Goal: Information Seeking & Learning: Learn about a topic

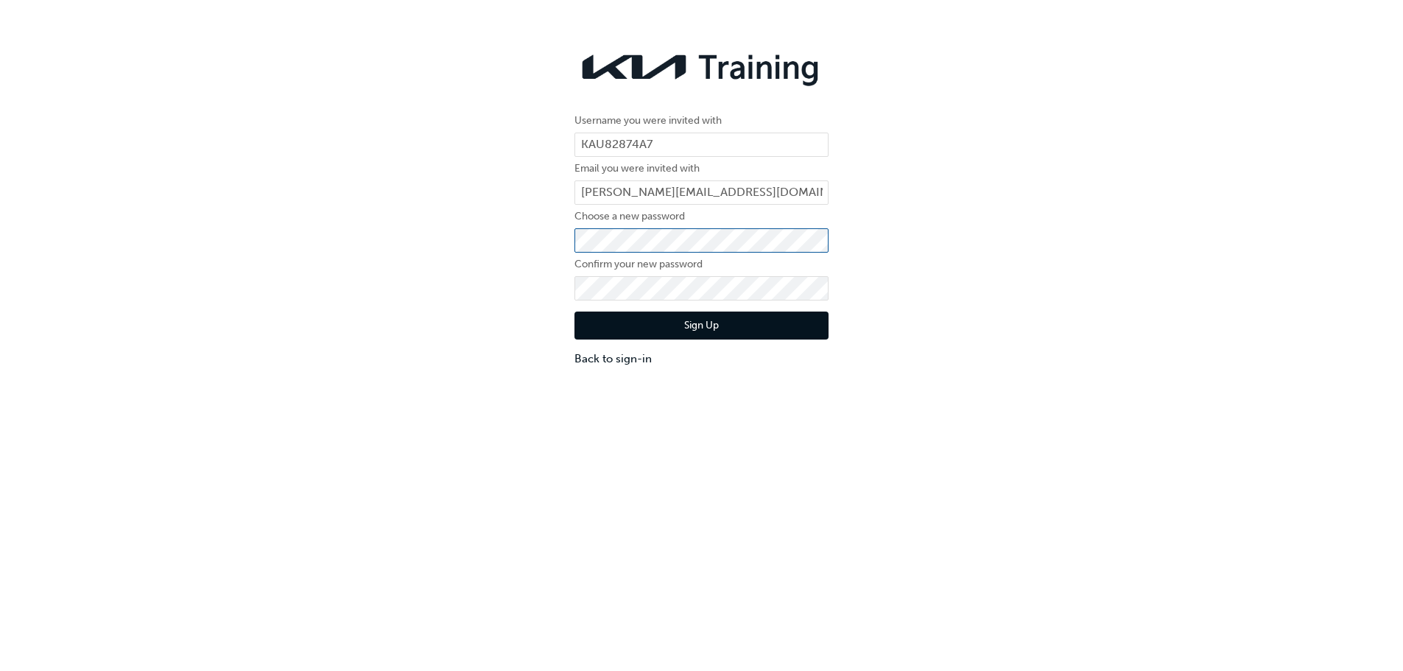
click at [554, 240] on div "Username you were invited with KAU82874A7 Email you were invited with [PERSON_N…" at bounding box center [701, 205] width 1403 height 345
click at [613, 275] on form "Username you were invited with KAU82874A7 Email you were invited with [PERSON_N…" at bounding box center [701, 239] width 254 height 255
click at [669, 312] on button "Sign Up" at bounding box center [701, 325] width 254 height 28
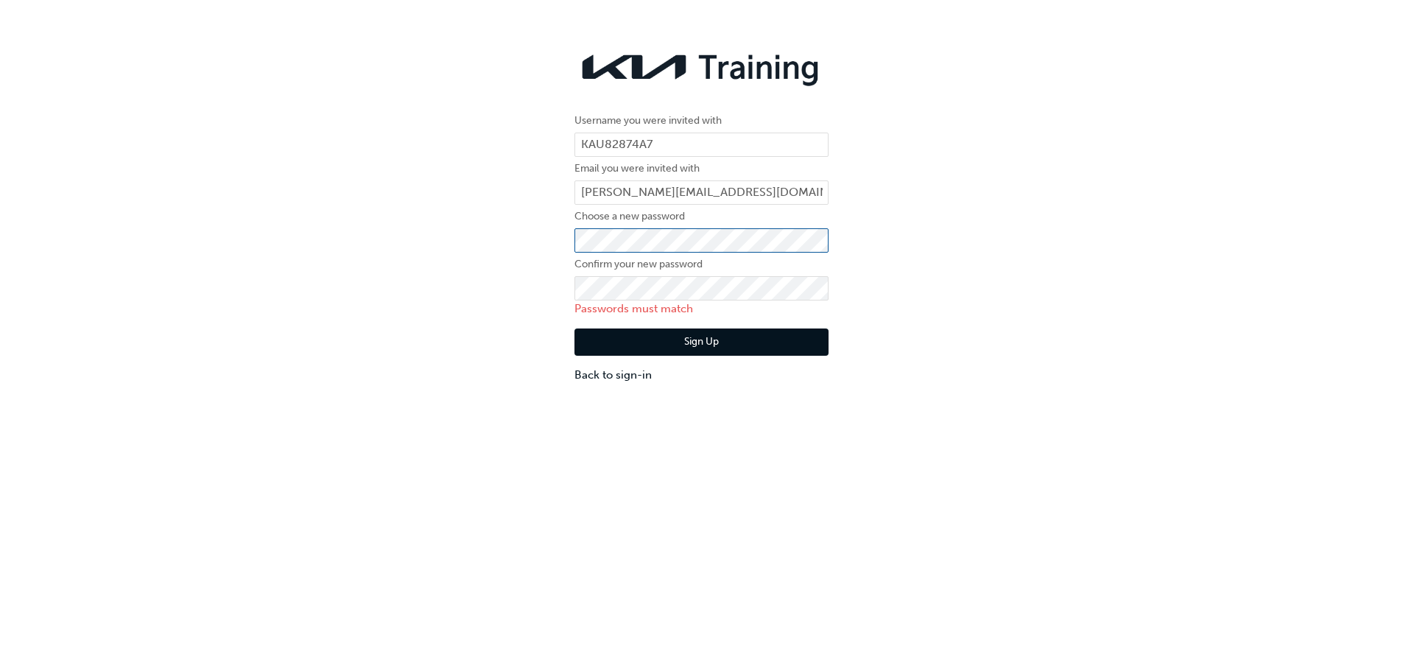
click at [476, 239] on div "Username you were invited with KAU82874A7 Email you were invited with [PERSON_N…" at bounding box center [701, 214] width 1403 height 362
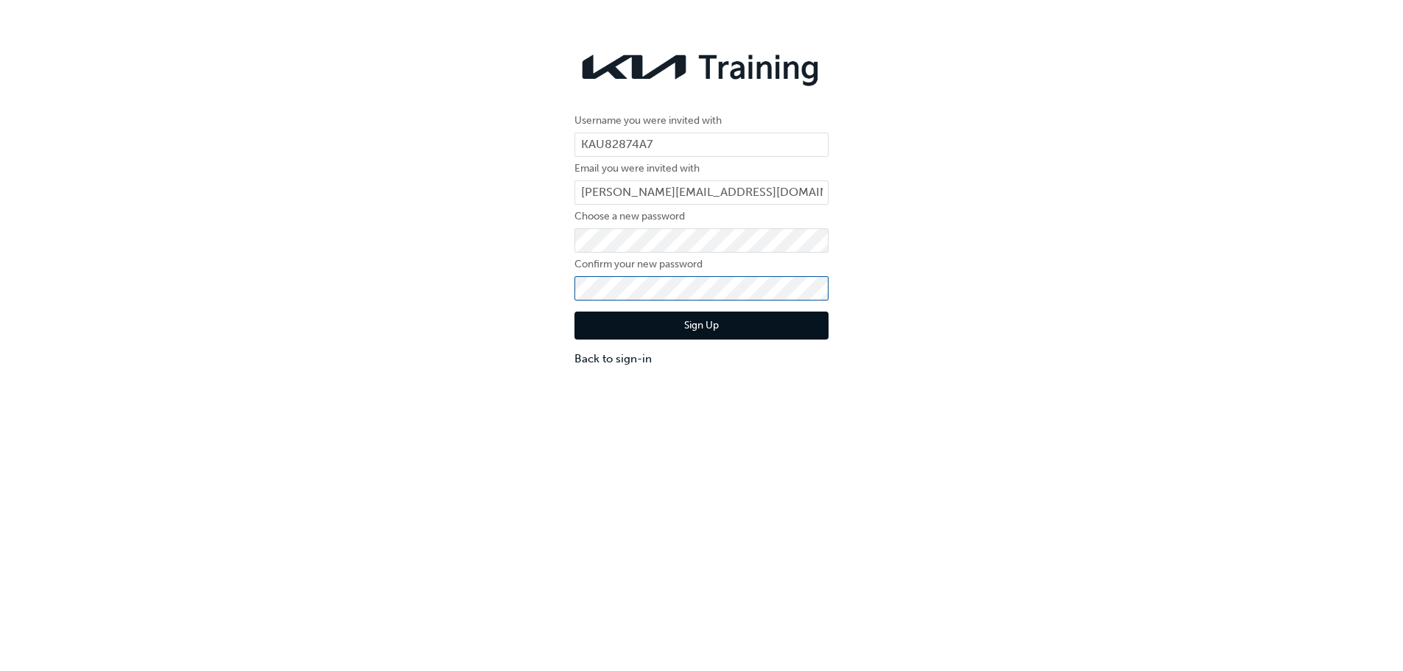
click at [529, 289] on div "Username you were invited with KAU82874A7 Email you were invited with [PERSON_N…" at bounding box center [701, 205] width 1403 height 345
click at [663, 334] on button "Sign Up" at bounding box center [701, 325] width 254 height 28
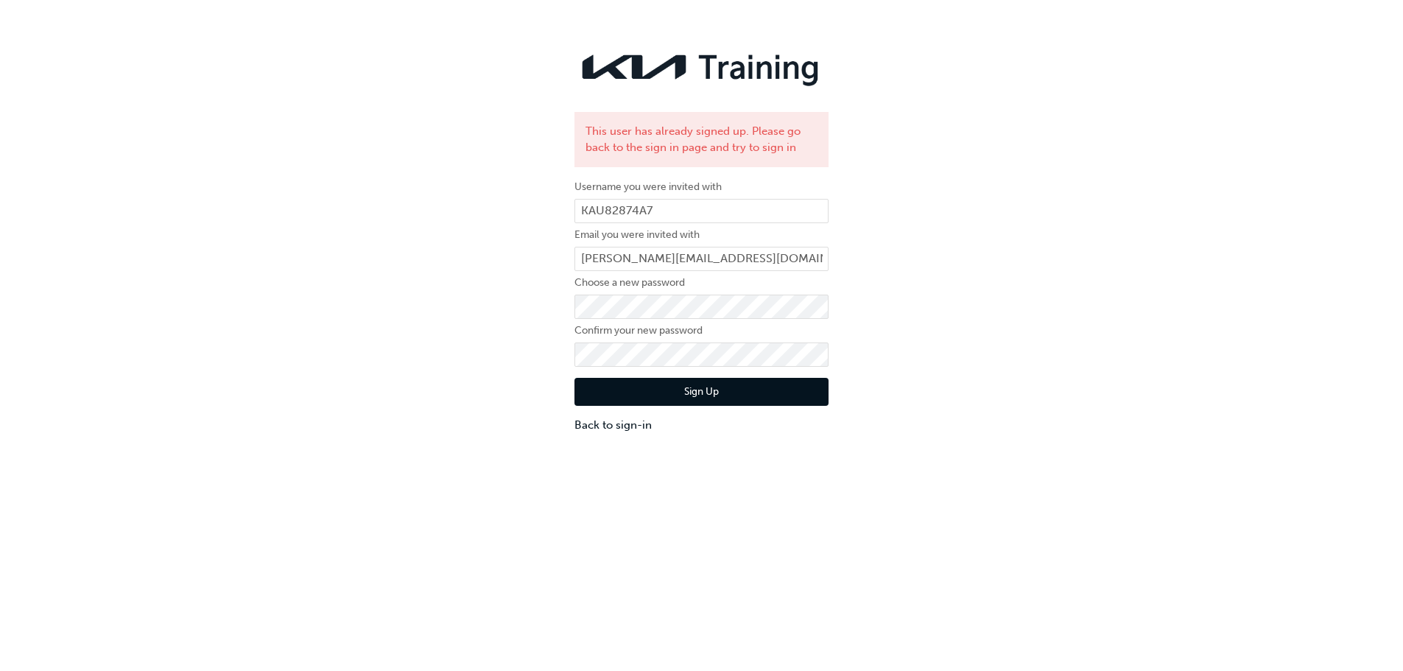
click at [982, 261] on div "This user has already signed up. Please go back to the sign in page and try to …" at bounding box center [701, 238] width 1403 height 411
click at [605, 421] on link "Back to sign-in" at bounding box center [701, 425] width 254 height 17
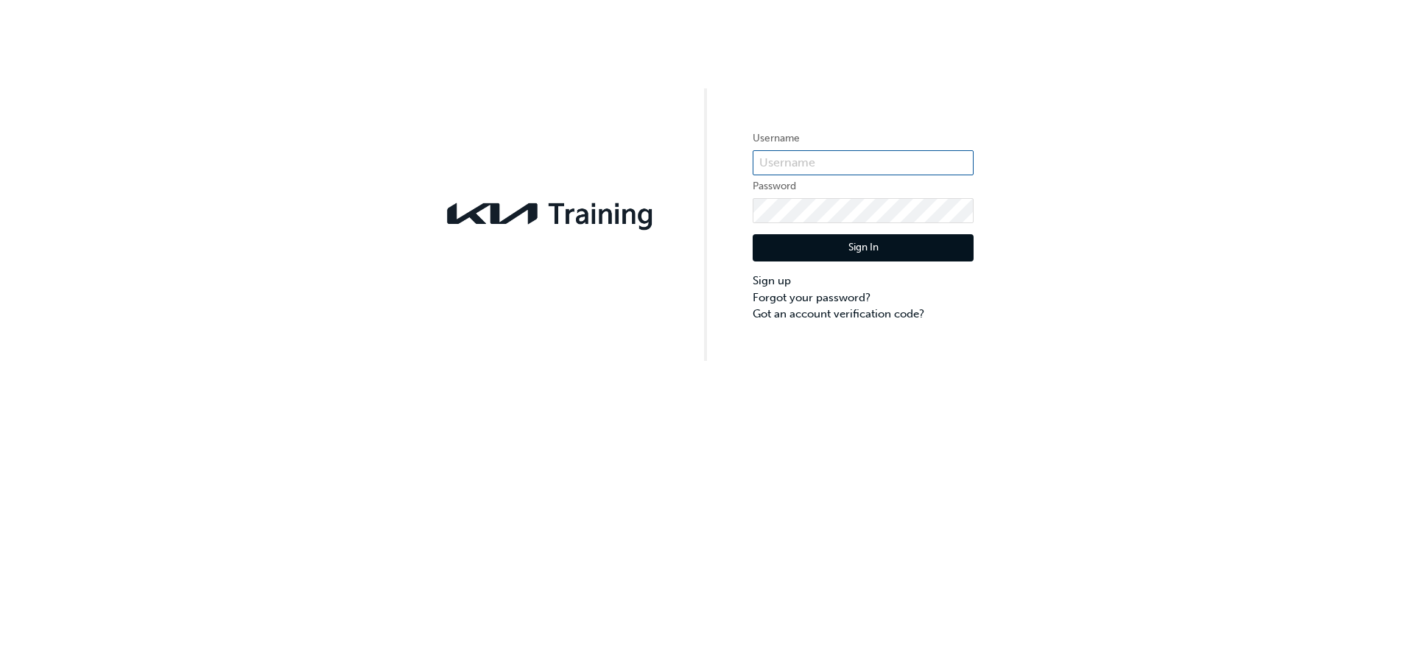
type input "KAU82874A7"
click at [846, 255] on button "Sign In" at bounding box center [863, 248] width 221 height 28
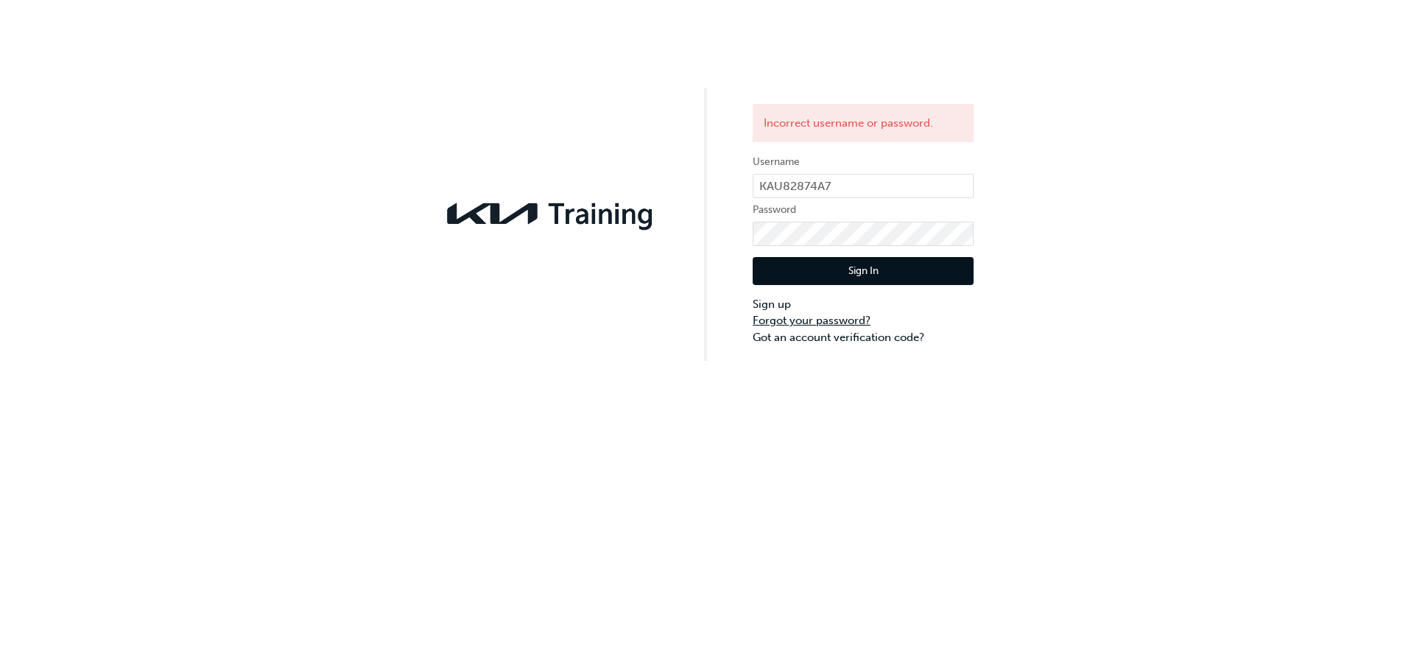
click at [806, 321] on link "Forgot your password?" at bounding box center [863, 320] width 221 height 17
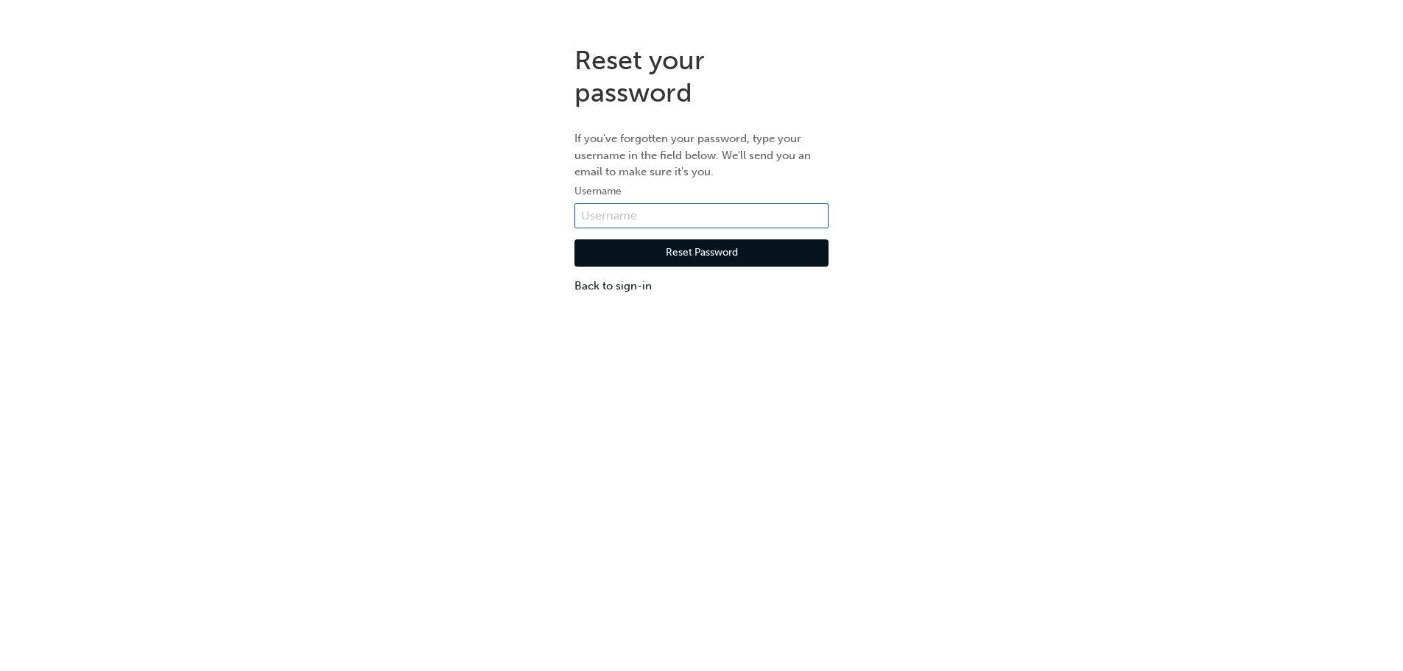
click at [659, 216] on input "text" at bounding box center [701, 215] width 254 height 25
type input "KAU82874A7"
click at [685, 250] on button "Reset Password" at bounding box center [701, 253] width 254 height 28
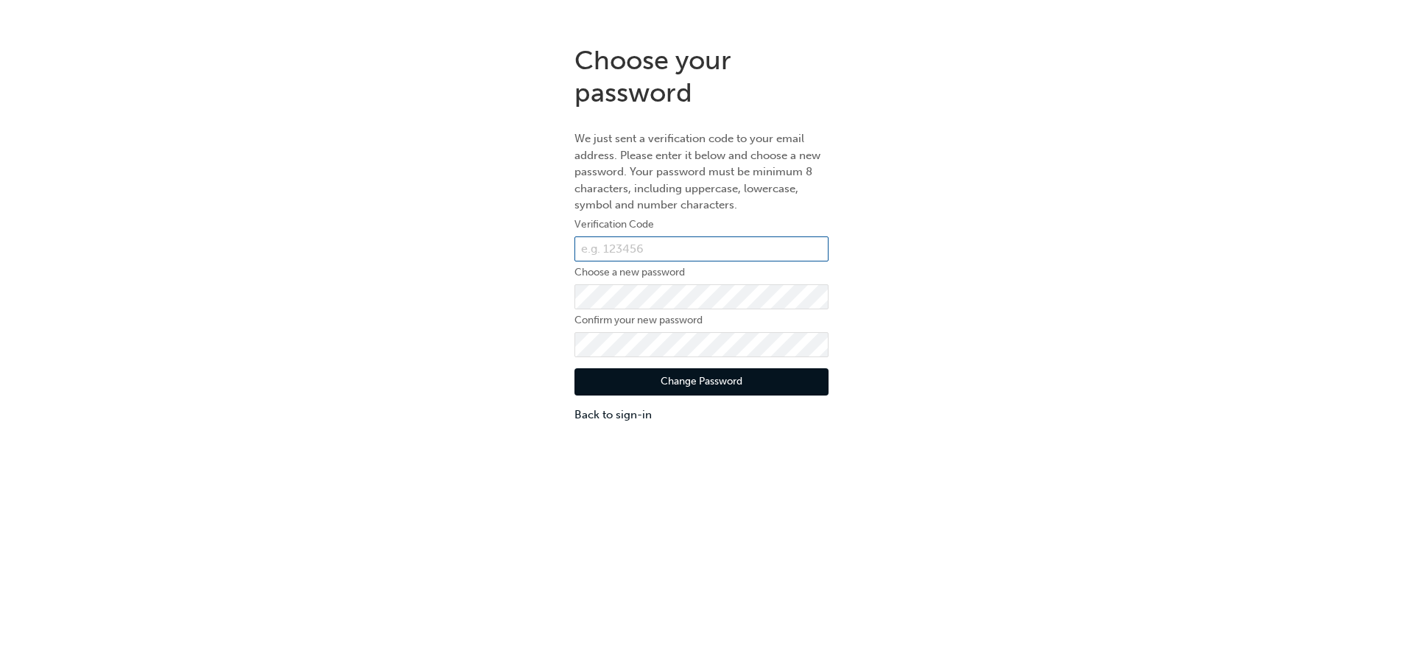
click at [652, 249] on input "text" at bounding box center [701, 248] width 254 height 25
paste input "712509"
type input "712509"
click at [612, 376] on button "Change Password" at bounding box center [701, 382] width 254 height 28
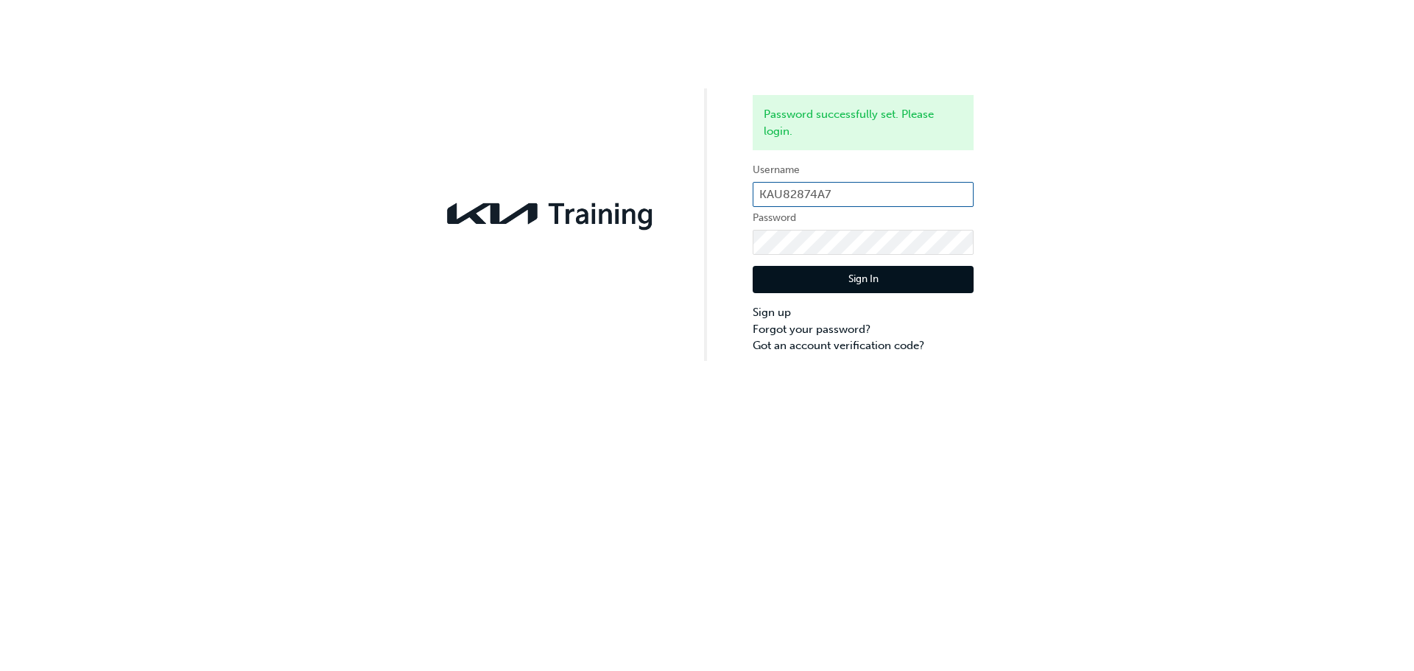
type input "kau82874a7"
click at [823, 279] on button "Sign In" at bounding box center [863, 280] width 221 height 28
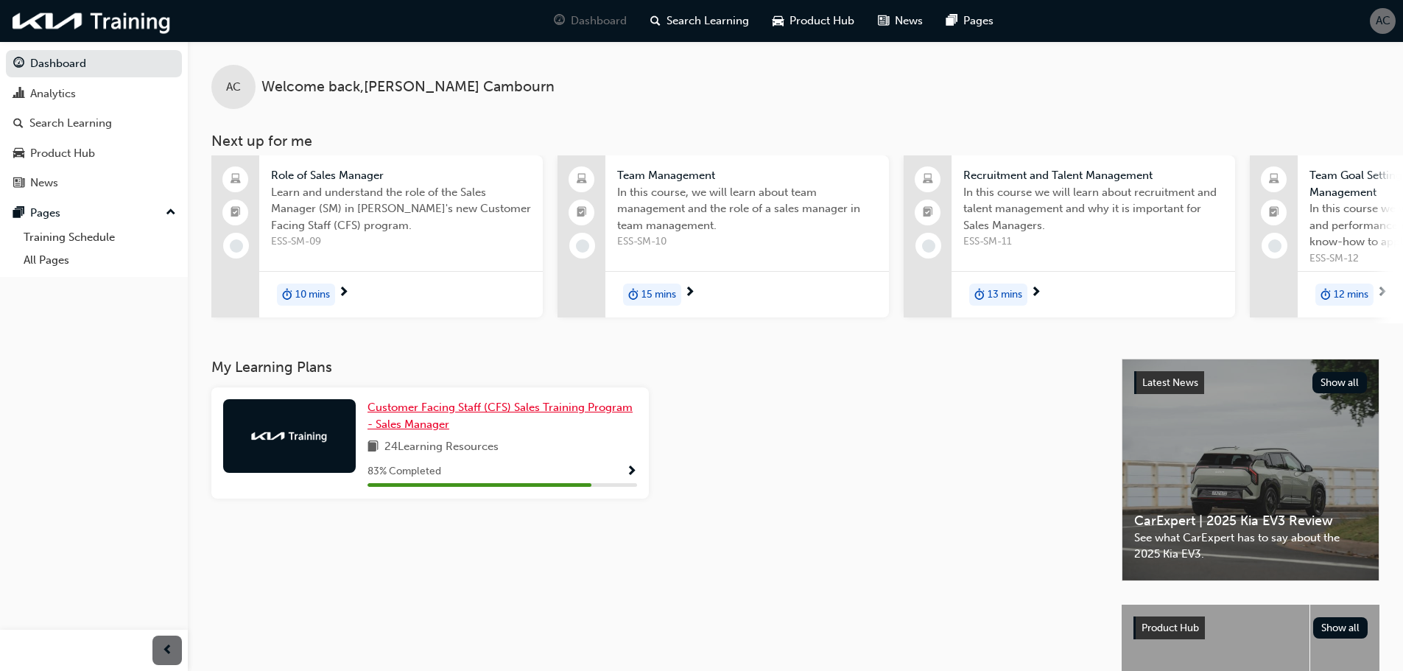
click at [391, 423] on link "Customer Facing Staff (CFS) Sales Training Program - Sales Manager" at bounding box center [502, 415] width 270 height 33
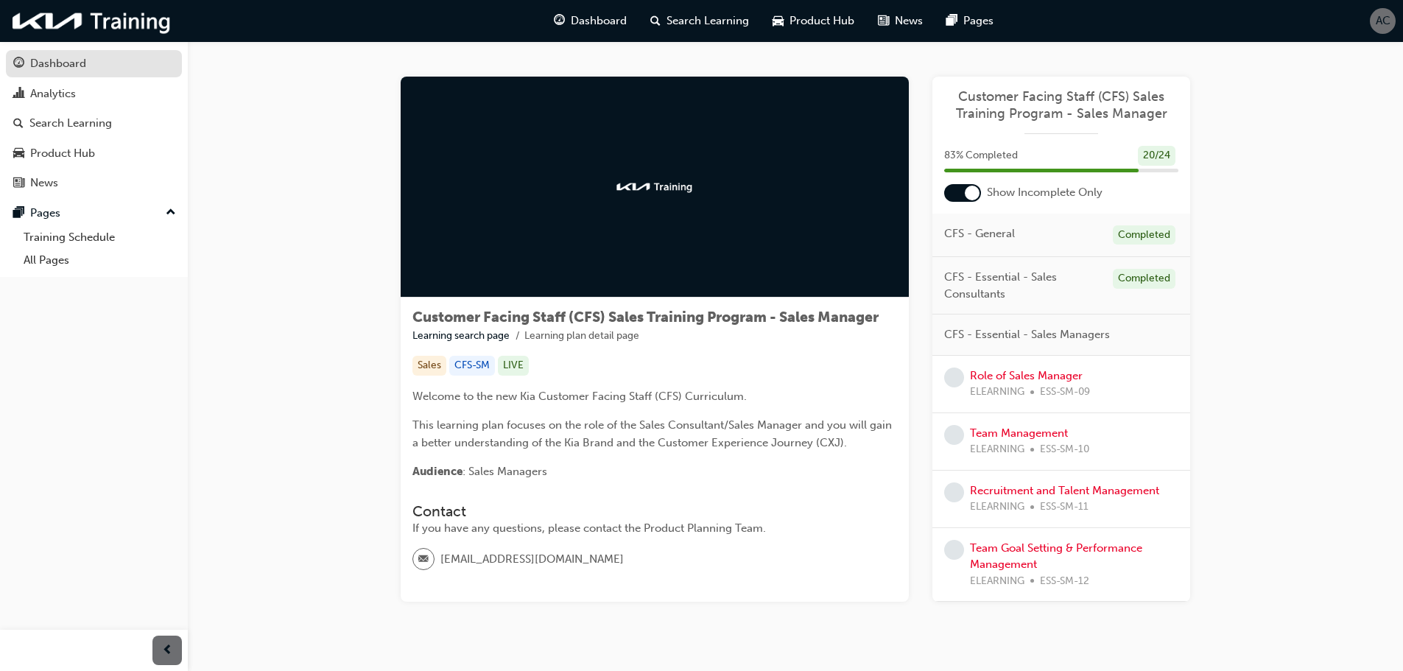
click at [74, 61] on div "Dashboard" at bounding box center [58, 63] width 56 height 17
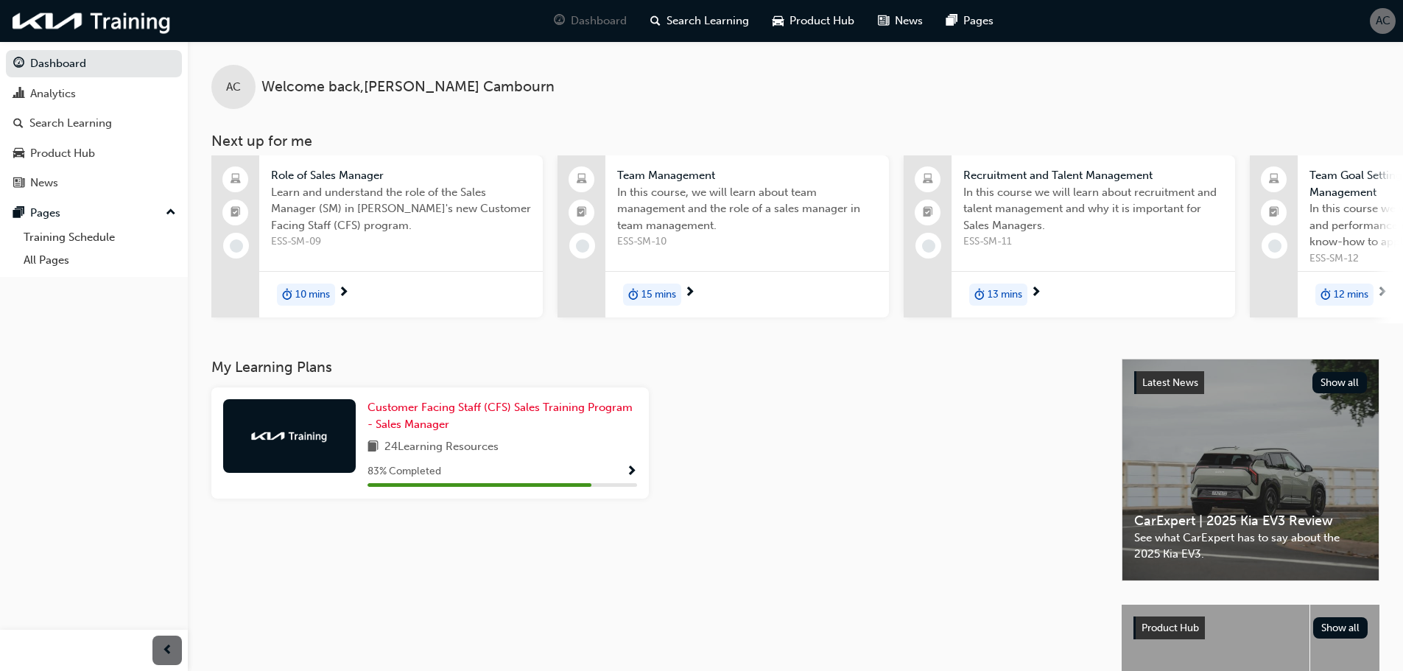
click at [632, 475] on span "Show Progress" at bounding box center [631, 471] width 11 height 13
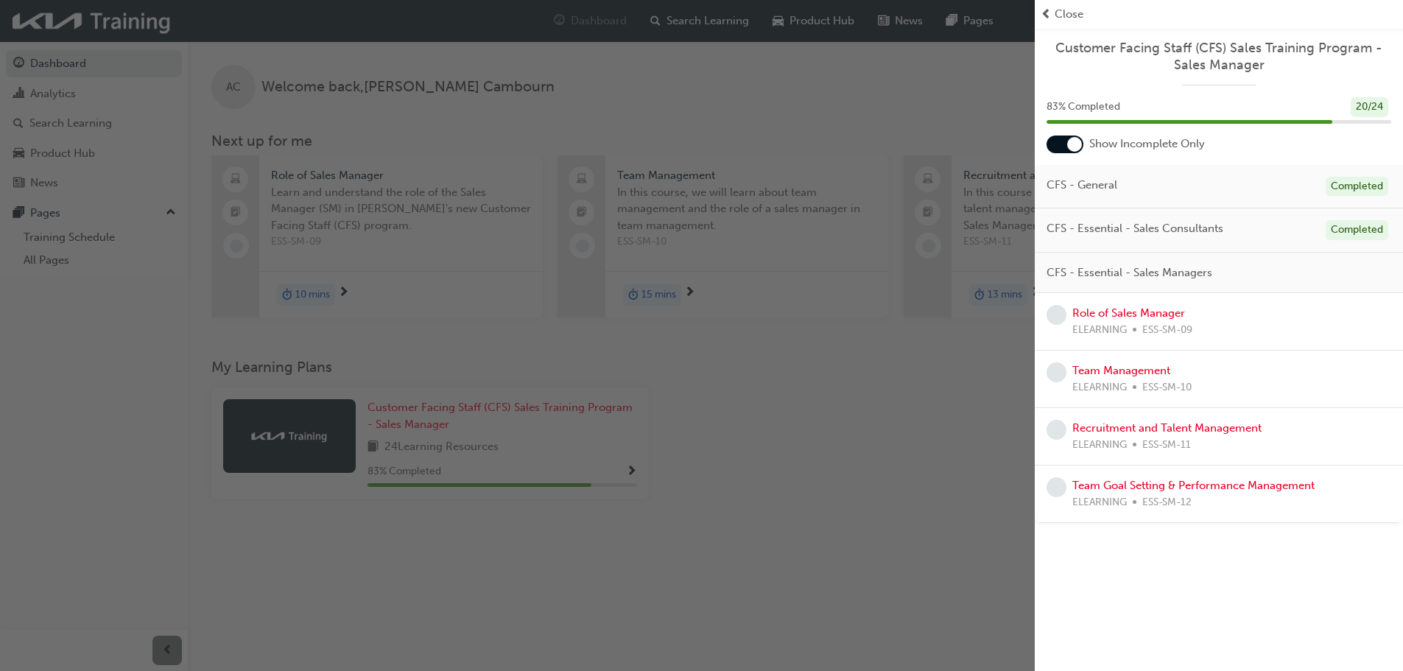
click at [1121, 273] on span "CFS - Essential - Sales Managers" at bounding box center [1129, 272] width 166 height 17
click at [1091, 311] on link "Role of Sales Manager" at bounding box center [1128, 312] width 113 height 13
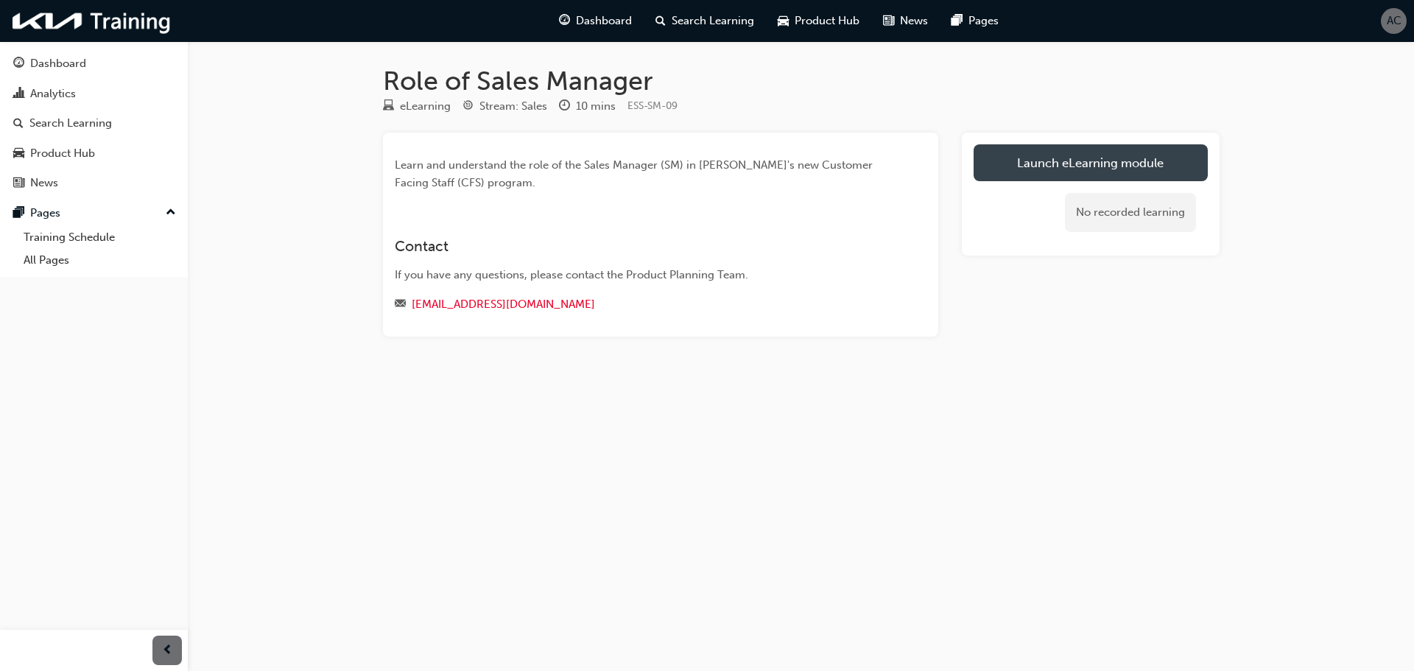
click at [1052, 172] on link "Launch eLearning module" at bounding box center [1090, 162] width 234 height 37
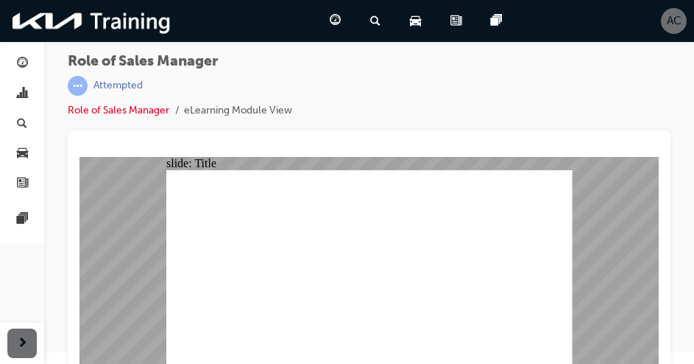
scroll to position [20, 0]
